Goal: Navigation & Orientation: Find specific page/section

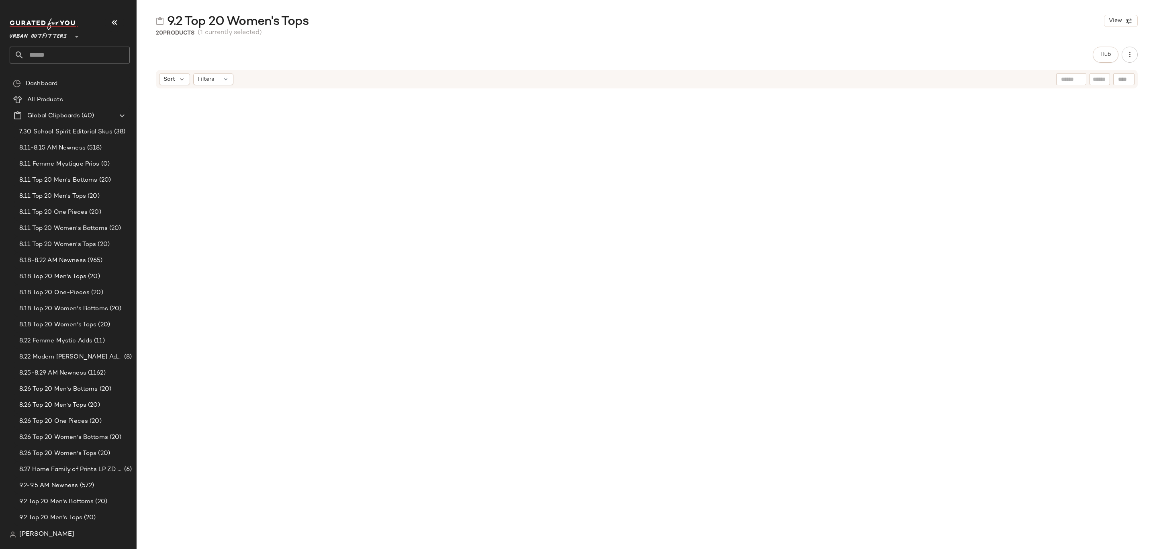
scroll to position [603, 0]
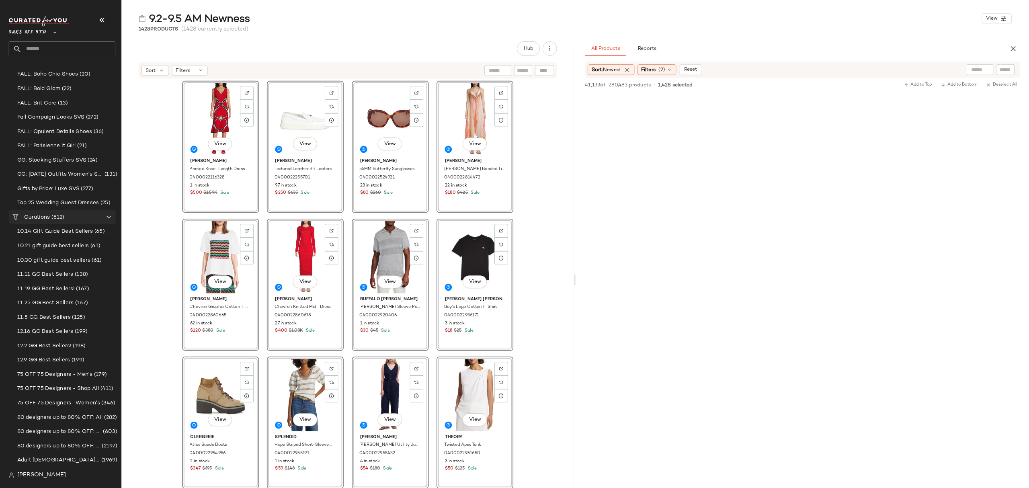
scroll to position [44058, 0]
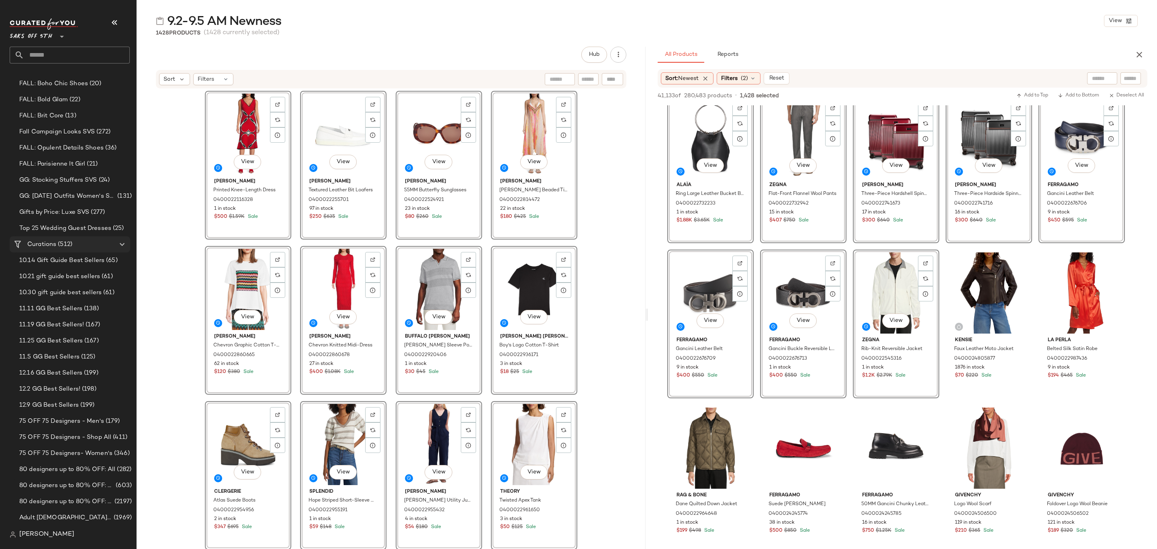
click at [64, 236] on Curations "Curations (512)" at bounding box center [70, 244] width 121 height 16
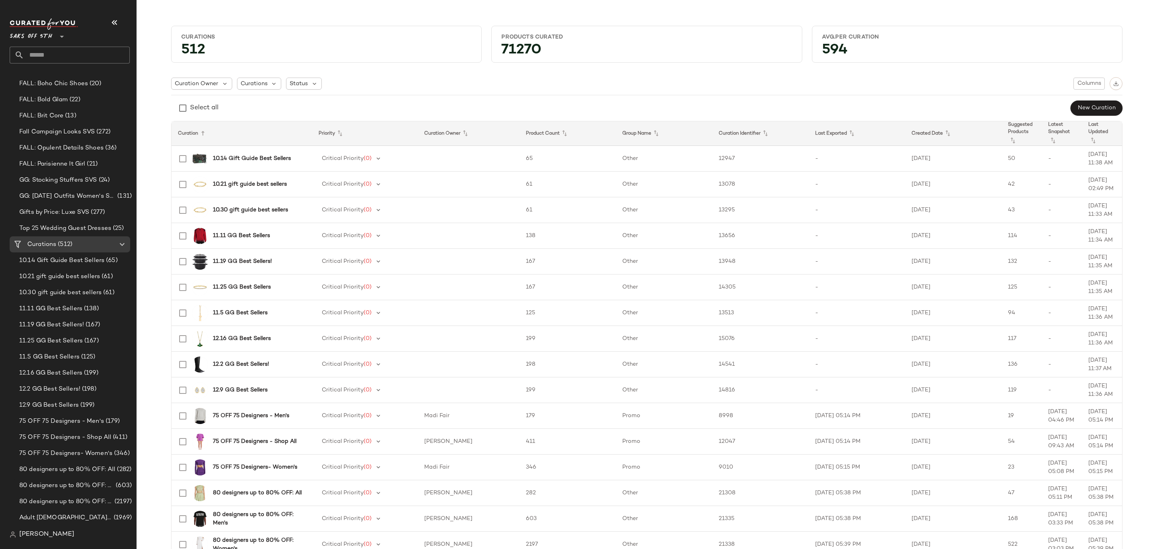
drag, startPoint x: 678, startPoint y: 75, endPoint x: 740, endPoint y: 84, distance: 62.8
click at [653, 84] on div "Curation Owner Curations Status Columns" at bounding box center [646, 83] width 951 height 13
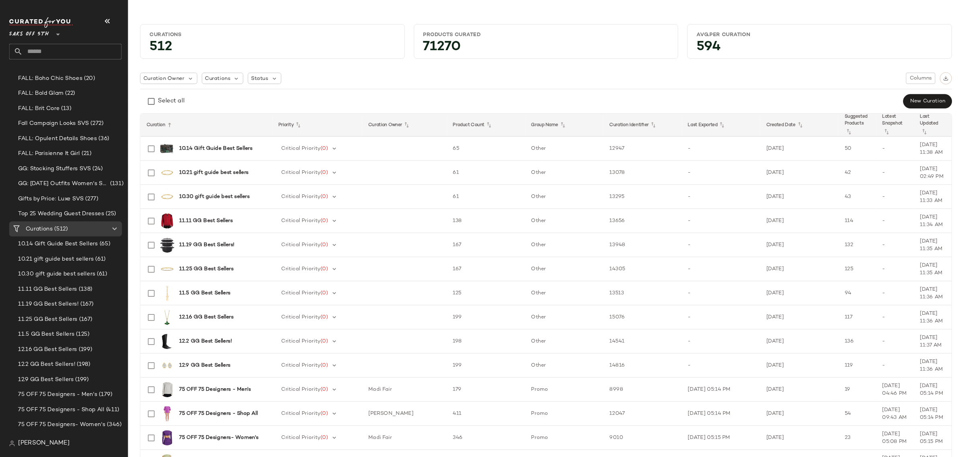
scroll to position [257, 0]
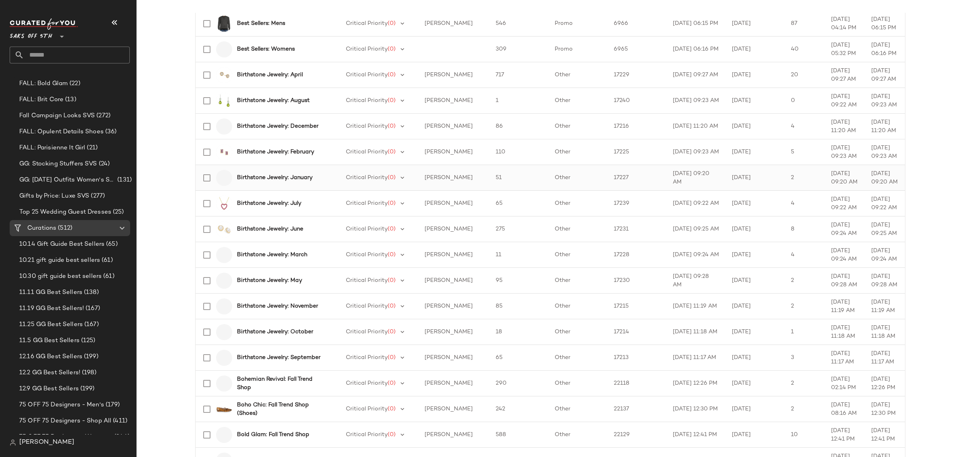
scroll to position [1021, 0]
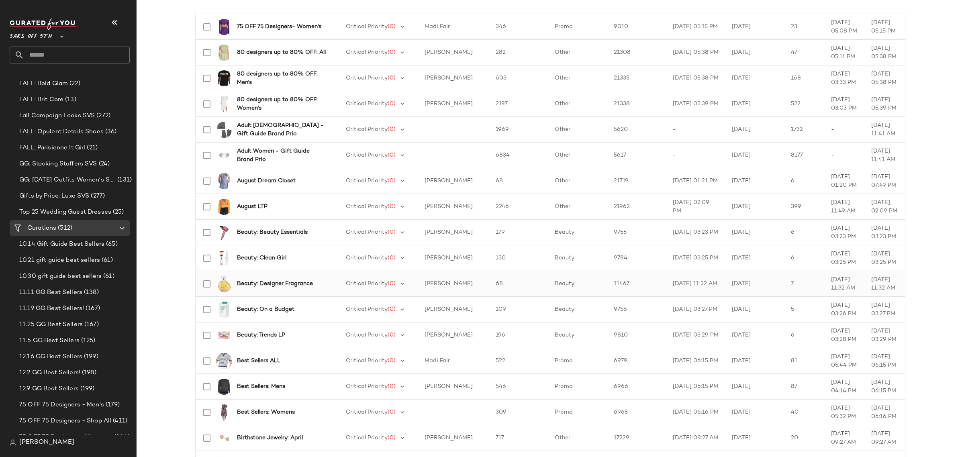
scroll to position [268, 0]
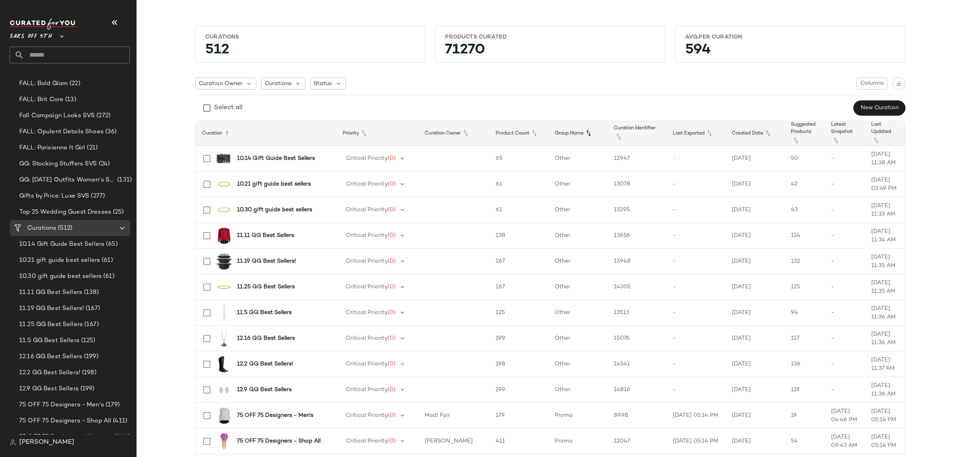
click at [584, 130] on icon at bounding box center [589, 134] width 10 height 10
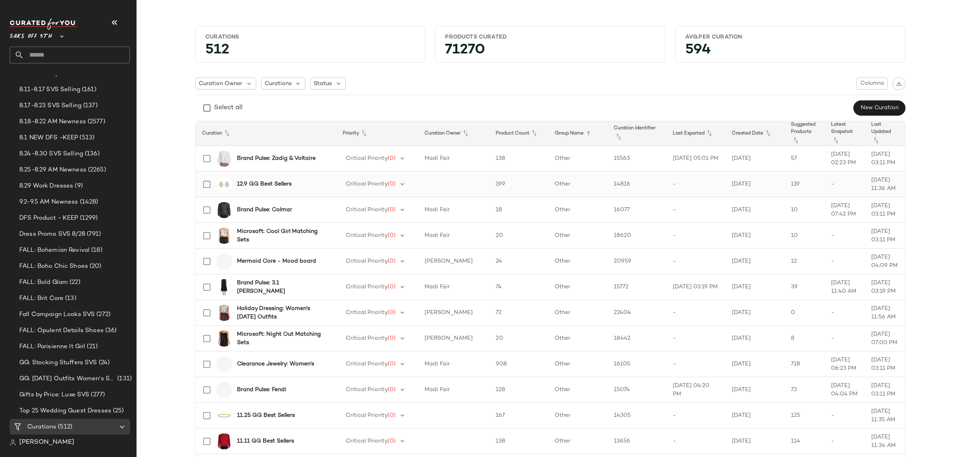
scroll to position [257, 0]
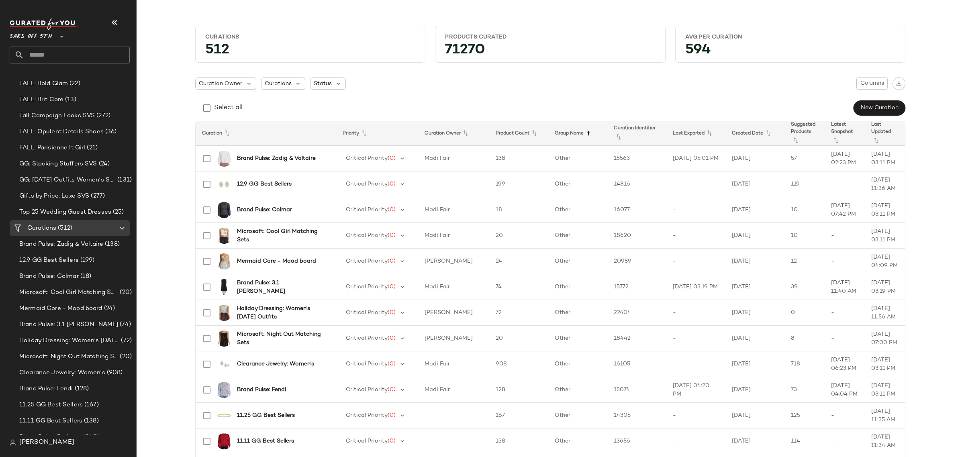
click at [584, 132] on icon at bounding box center [589, 134] width 10 height 10
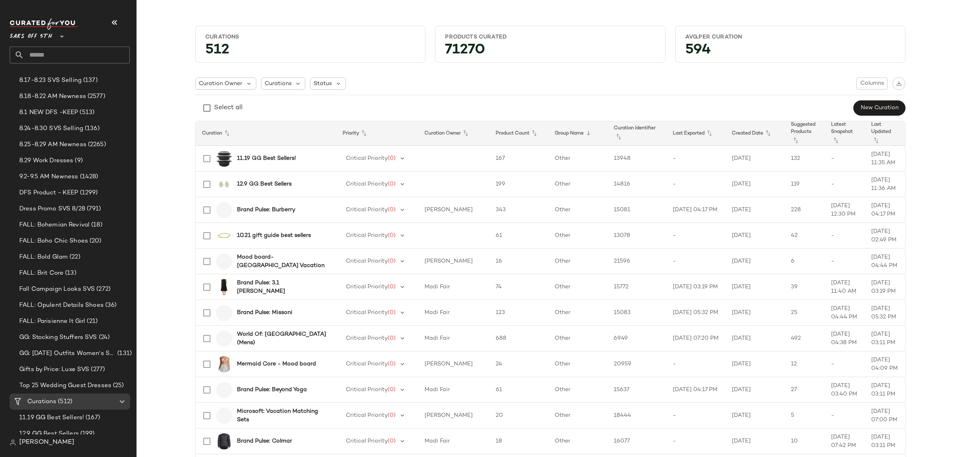
scroll to position [257, 0]
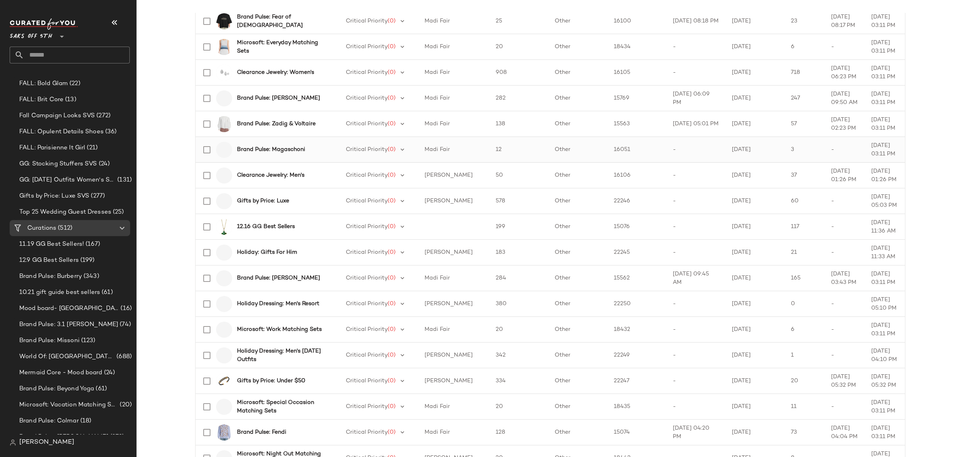
scroll to position [1021, 0]
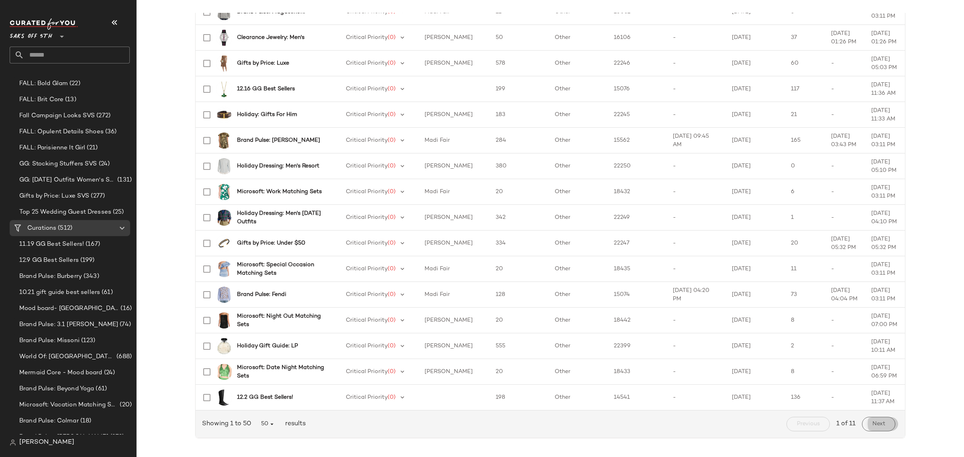
click at [877, 427] on span "Next" at bounding box center [878, 424] width 13 height 6
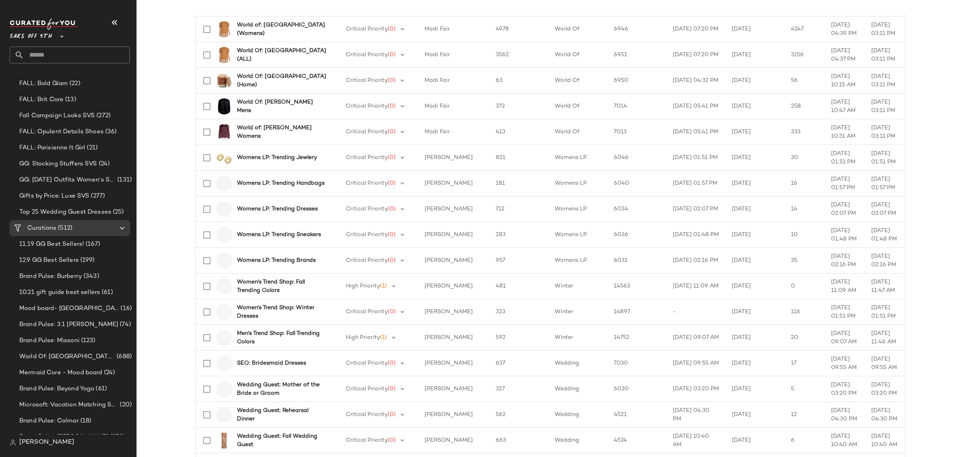
scroll to position [301, 0]
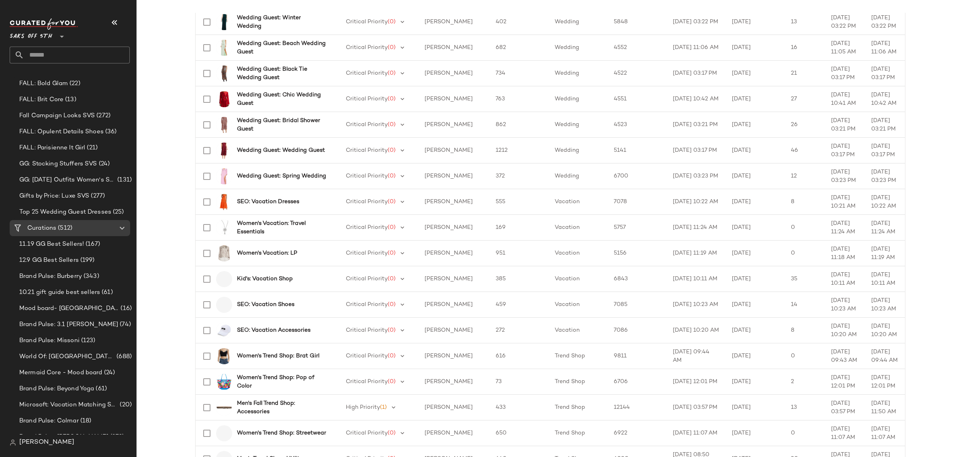
scroll to position [854, 0]
